Goal: Information Seeking & Learning: Learn about a topic

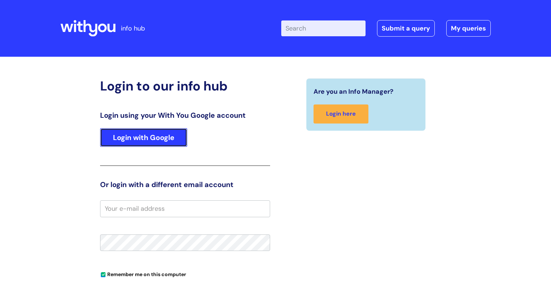
click at [134, 141] on link "Login with Google" at bounding box center [143, 137] width 87 height 19
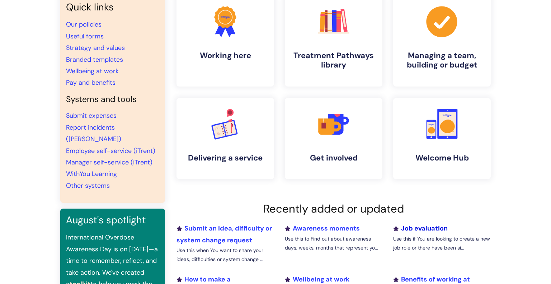
scroll to position [54, 0]
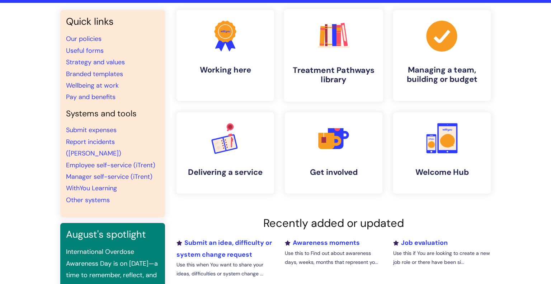
click at [335, 47] on rect at bounding box center [334, 47] width 32 height 2
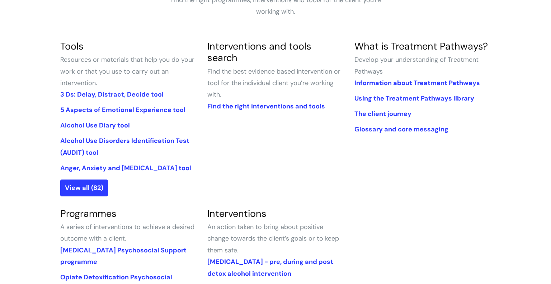
scroll to position [199, 0]
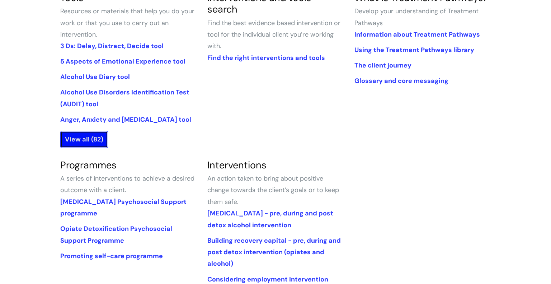
click at [90, 140] on link "View all (82)" at bounding box center [84, 139] width 48 height 16
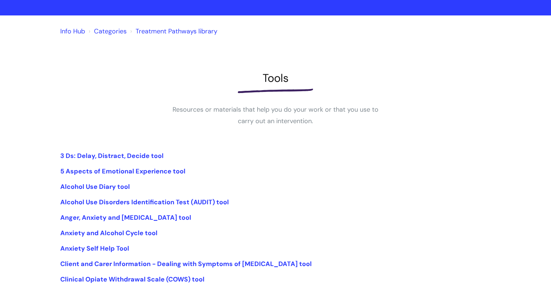
scroll to position [103, 0]
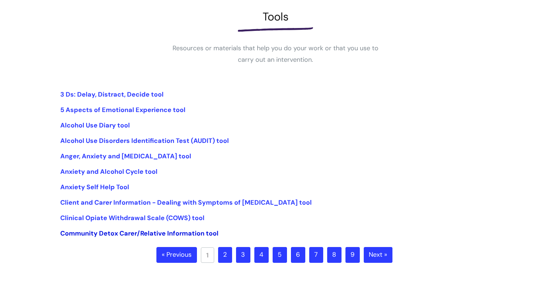
click at [141, 233] on link "Community Detox Carer/Relative Information tool" at bounding box center [139, 233] width 158 height 9
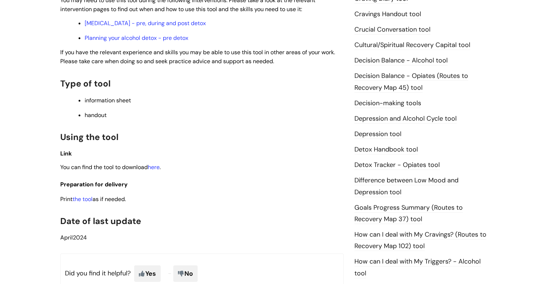
scroll to position [293, 0]
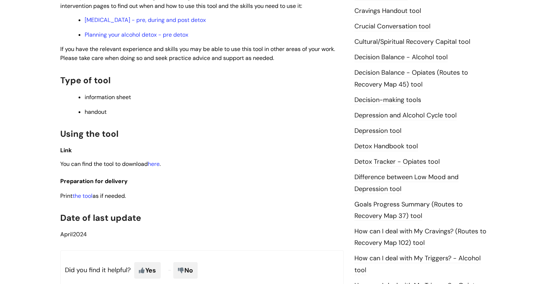
click at [98, 111] on span "handout" at bounding box center [96, 112] width 22 height 8
click at [98, 116] on p "handout" at bounding box center [214, 112] width 259 height 8
click at [98, 112] on span "handout" at bounding box center [96, 112] width 22 height 8
click at [101, 101] on span "information sheet" at bounding box center [108, 97] width 46 height 8
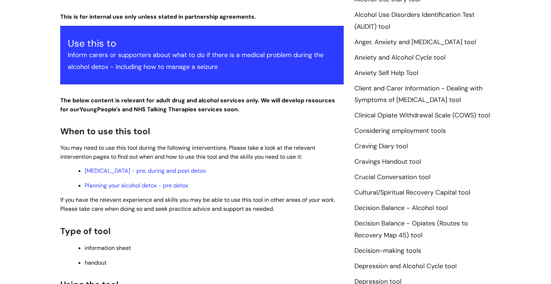
scroll to position [142, 0]
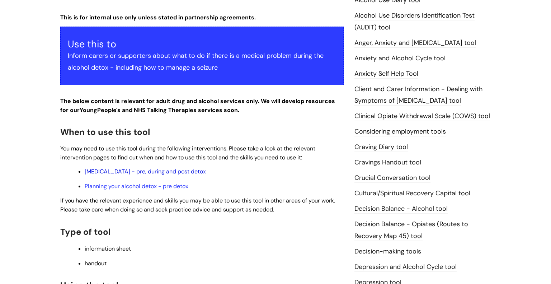
click at [145, 173] on link "Alcohol Withdrawal Syndrome - pre, during and post detox" at bounding box center [145, 171] width 121 height 8
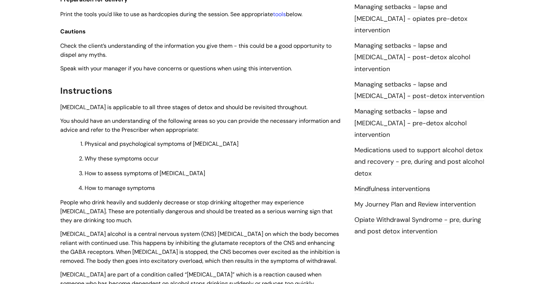
scroll to position [650, 0]
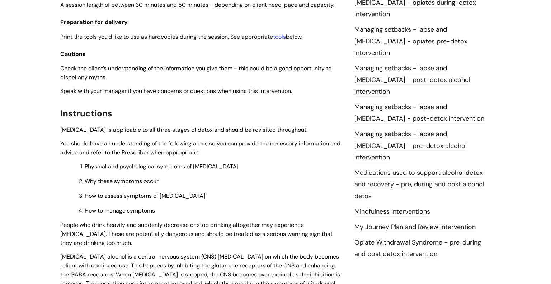
click at [426, 222] on link "My Journey Plan and Review intervention" at bounding box center [414, 226] width 121 height 9
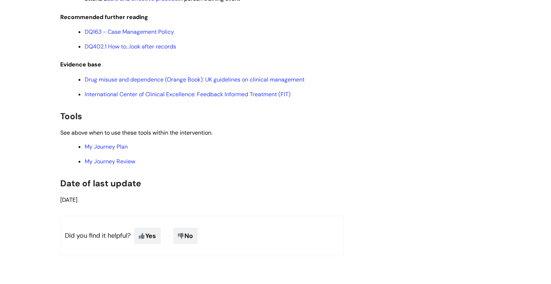
scroll to position [1616, 0]
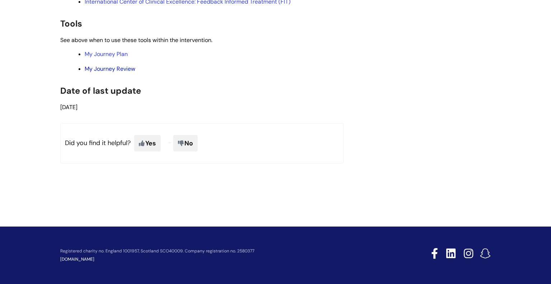
click at [109, 72] on link "My Journey Review" at bounding box center [110, 69] width 51 height 8
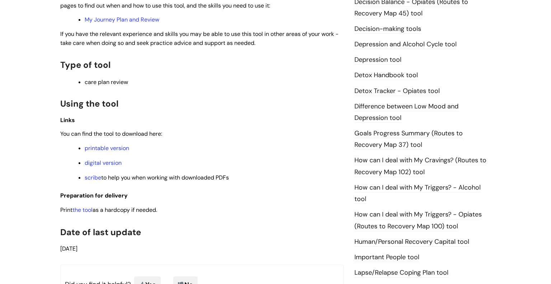
scroll to position [477, 0]
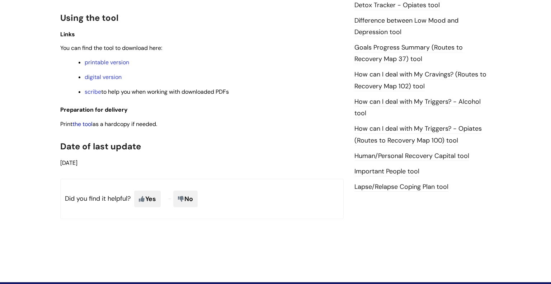
click at [91, 127] on link "the tool" at bounding box center [82, 124] width 20 height 8
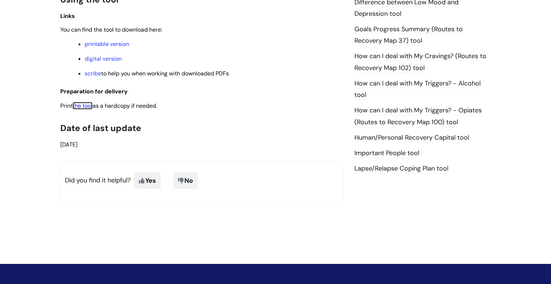
scroll to position [495, 0]
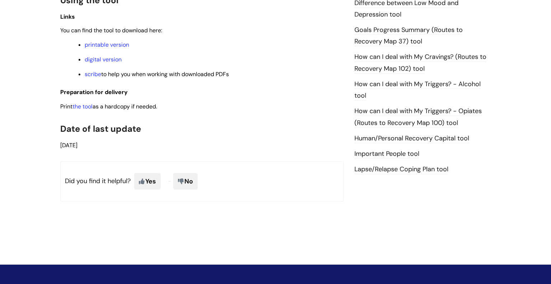
click at [373, 86] on link "How can I deal with My Triggers? - Alcohol tool" at bounding box center [417, 90] width 126 height 21
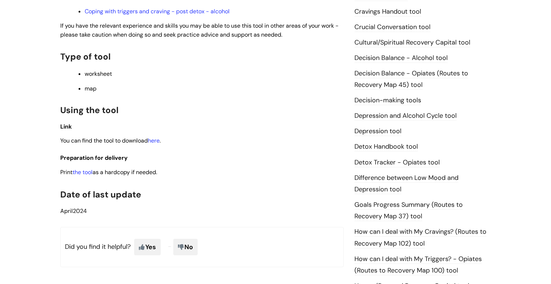
scroll to position [321, 0]
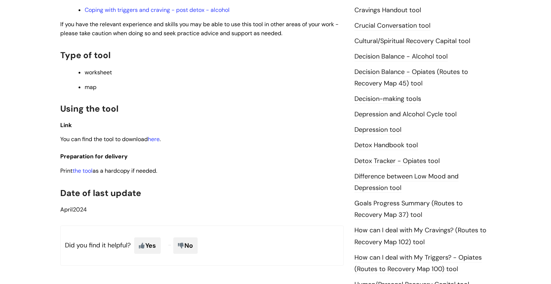
click at [376, 147] on link "Detox Handbook tool" at bounding box center [385, 145] width 63 height 9
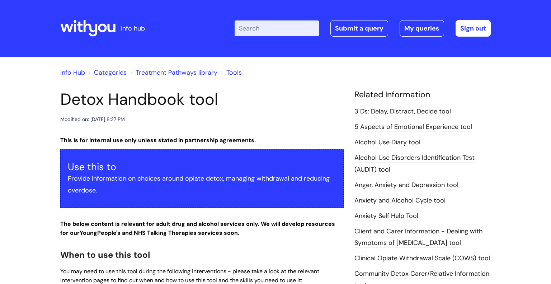
click at [124, 176] on p "Provide information on choices around opiate detox, managing withdrawal and red…" at bounding box center [202, 184] width 268 height 23
